Goal: Task Accomplishment & Management: Use online tool/utility

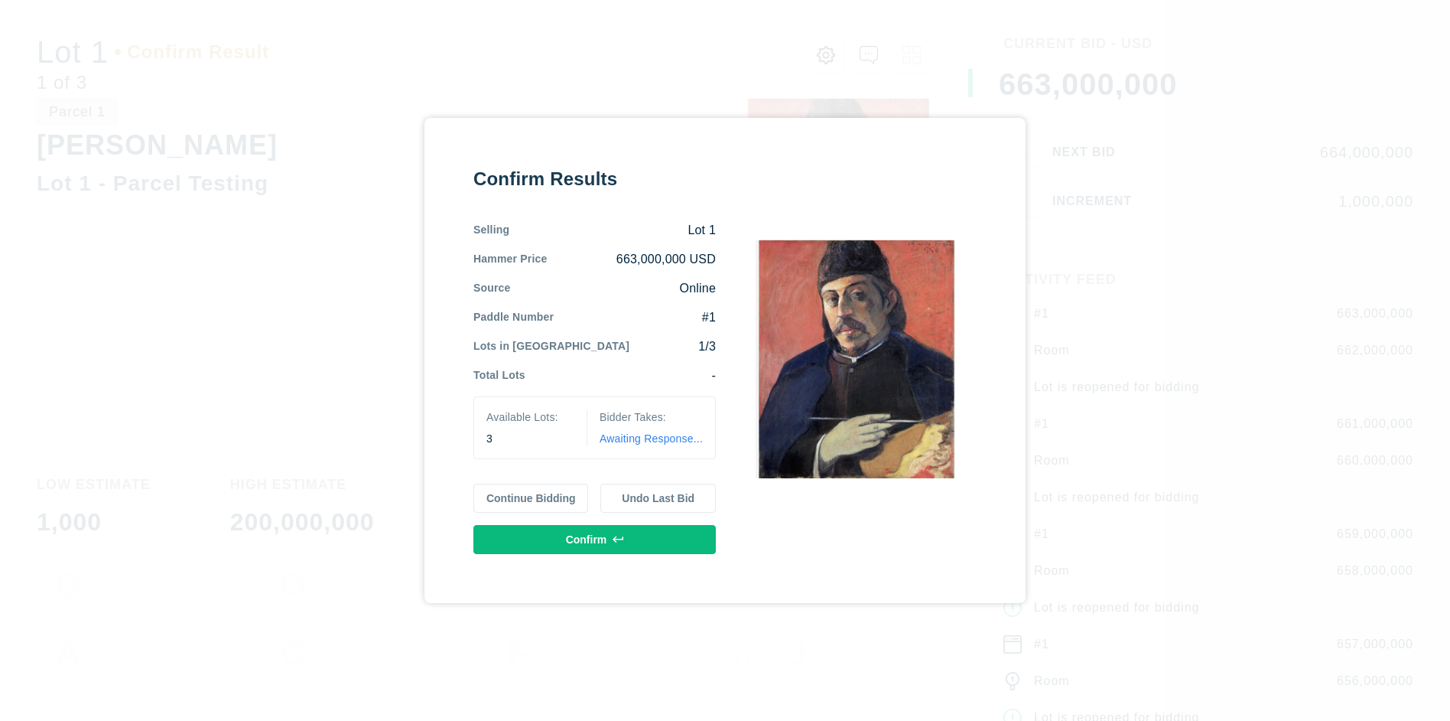
click at [531, 498] on button "Continue Bidding" at bounding box center [530, 497] width 115 height 29
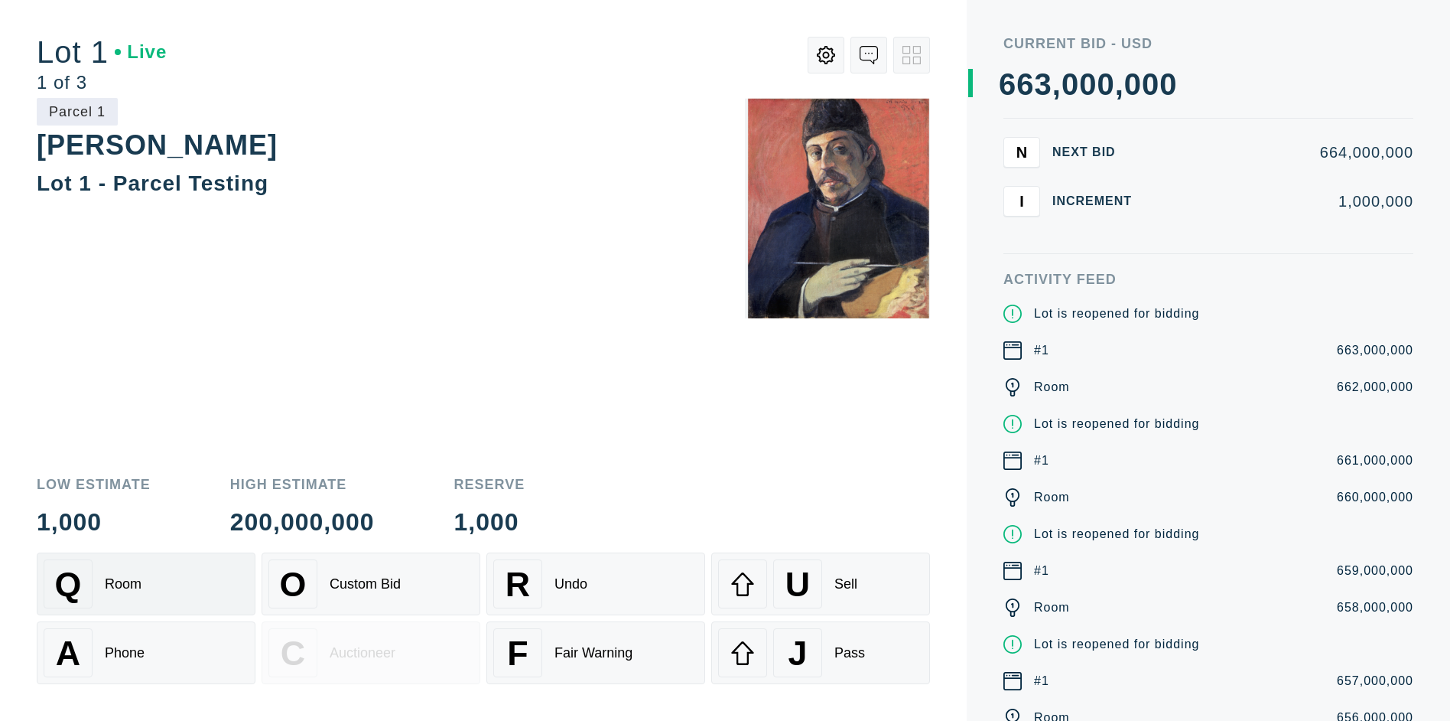
click at [146, 584] on div "Q Room" at bounding box center [146, 583] width 205 height 49
